Goal: Task Accomplishment & Management: Manage account settings

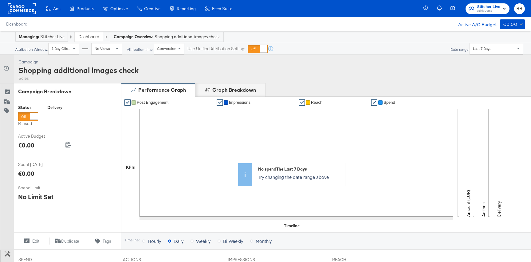
scroll to position [169, 0]
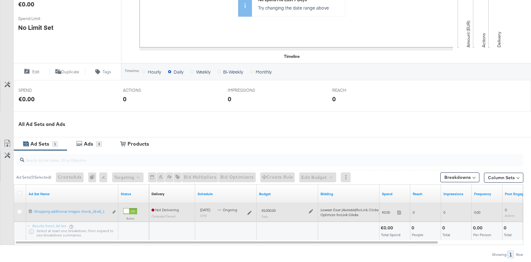
click at [312, 212] on icon at bounding box center [311, 211] width 4 height 4
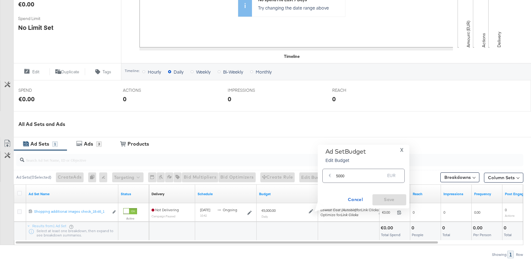
click at [336, 177] on input "5000" at bounding box center [360, 172] width 49 height 13
click at [338, 177] on input "5000" at bounding box center [360, 172] width 49 height 13
click at [358, 177] on input "5000" at bounding box center [360, 172] width 49 height 13
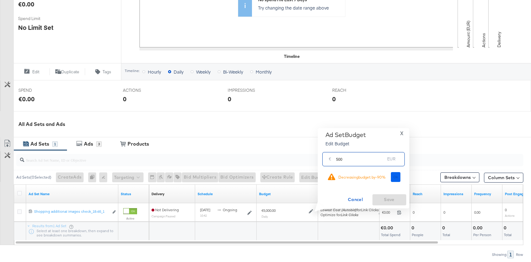
type input "500"
click at [395, 177] on span "Ok" at bounding box center [395, 177] width 5 height 4
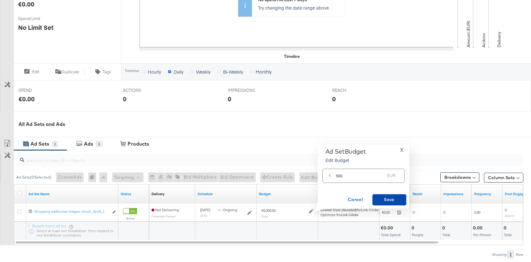
click at [389, 199] on span "Save" at bounding box center [389, 199] width 29 height 8
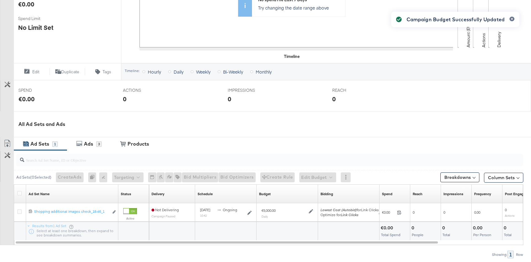
click at [351, 179] on div at bounding box center [346, 177] width 10 height 10
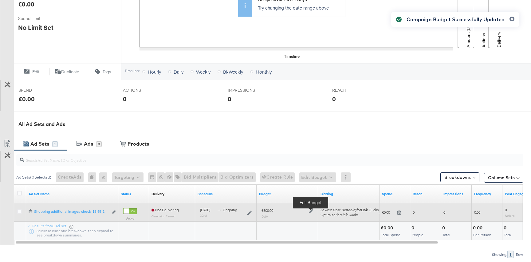
click at [310, 210] on icon at bounding box center [311, 211] width 4 height 4
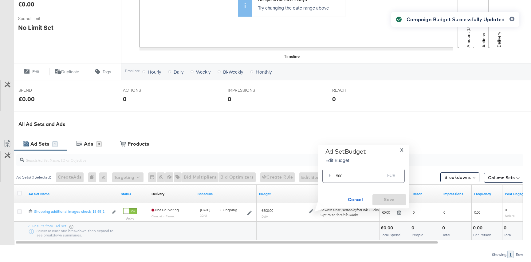
click at [347, 177] on input "500" at bounding box center [360, 172] width 49 height 13
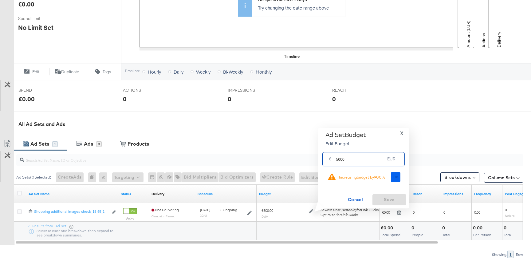
type input "5000"
click at [394, 176] on span "Ok" at bounding box center [395, 177] width 5 height 4
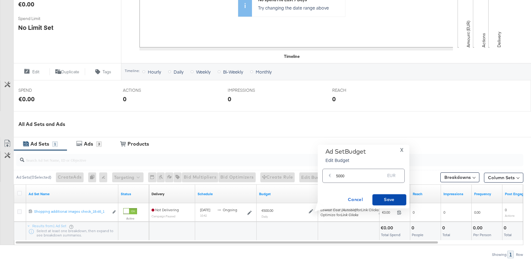
click at [393, 199] on span "Save" at bounding box center [389, 199] width 29 height 8
